Goal: Task Accomplishment & Management: Manage account settings

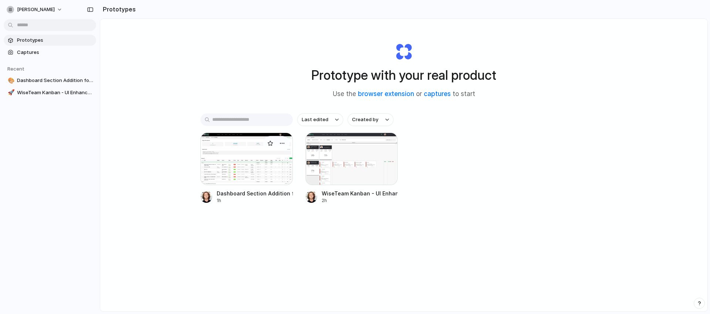
click at [236, 164] on div at bounding box center [246, 159] width 92 height 53
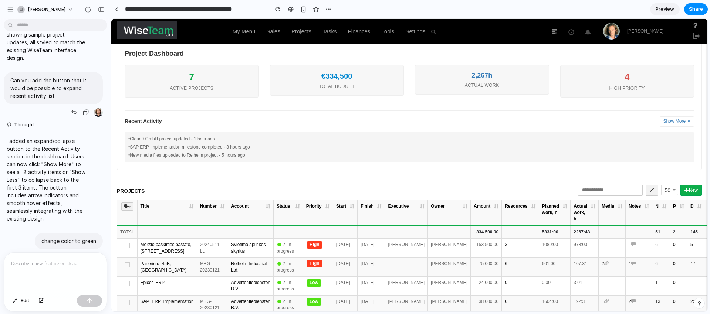
scroll to position [163, 0]
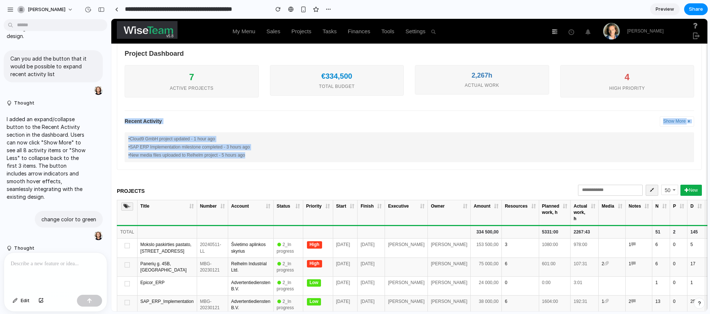
drag, startPoint x: 124, startPoint y: 120, endPoint x: 254, endPoint y: 158, distance: 135.3
click at [254, 158] on div "Project Dashboard 7 Active Projects €334,500 Total Budget 2,267h Actual Work 4 …" at bounding box center [409, 107] width 585 height 128
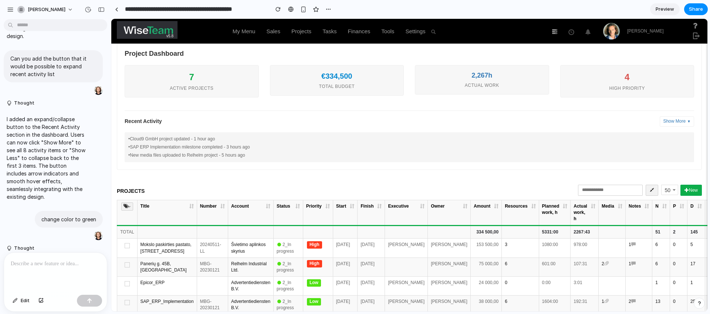
click at [247, 141] on div "• Cloud9 GmbH project updated - 1 hour ago" at bounding box center [409, 139] width 562 height 6
drag, startPoint x: 126, startPoint y: 123, endPoint x: 232, endPoint y: 148, distance: 108.0
click at [232, 148] on div "Recent Activity Show More ▼ • Cloud9 GmbH project updated - 1 hour ago • SAP ER…" at bounding box center [410, 137] width 570 height 52
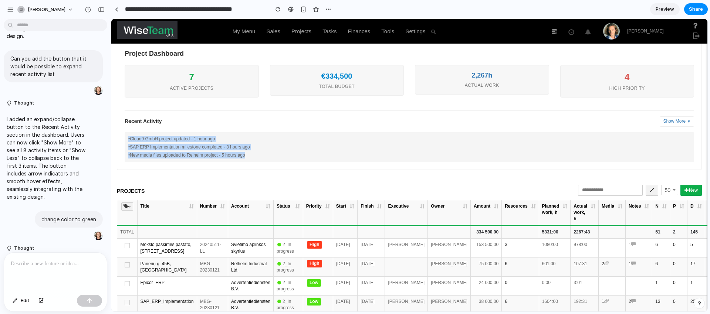
drag, startPoint x: 274, startPoint y: 159, endPoint x: 167, endPoint y: 132, distance: 110.1
click at [167, 132] on div "• Cloud9 GmbH project updated - 1 hour ago • SAP ERP Implementation milestone c…" at bounding box center [410, 147] width 570 height 30
click at [260, 143] on div "• Cloud9 GmbH project updated - 1 hour ago • SAP ERP Implementation milestone c…" at bounding box center [410, 147] width 570 height 30
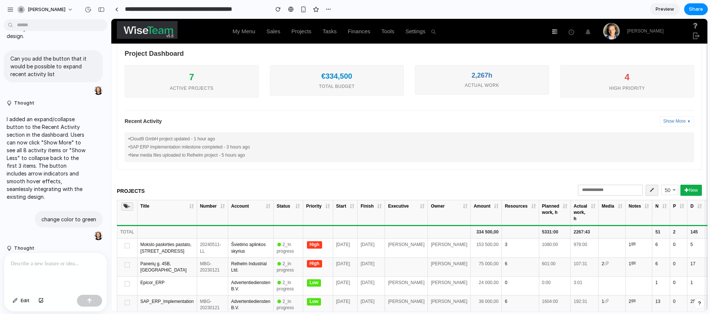
scroll to position [0, 0]
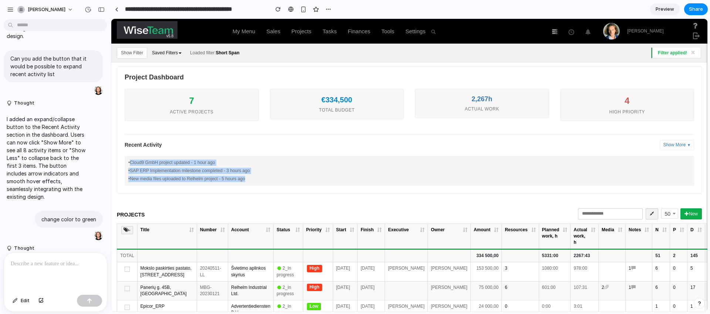
drag, startPoint x: 131, startPoint y: 162, endPoint x: 255, endPoint y: 184, distance: 126.5
click at [255, 184] on div "• Cloud9 GmbH project updated - 1 hour ago • SAP ERP Implementation milestone c…" at bounding box center [410, 171] width 570 height 30
